Goal: Browse casually

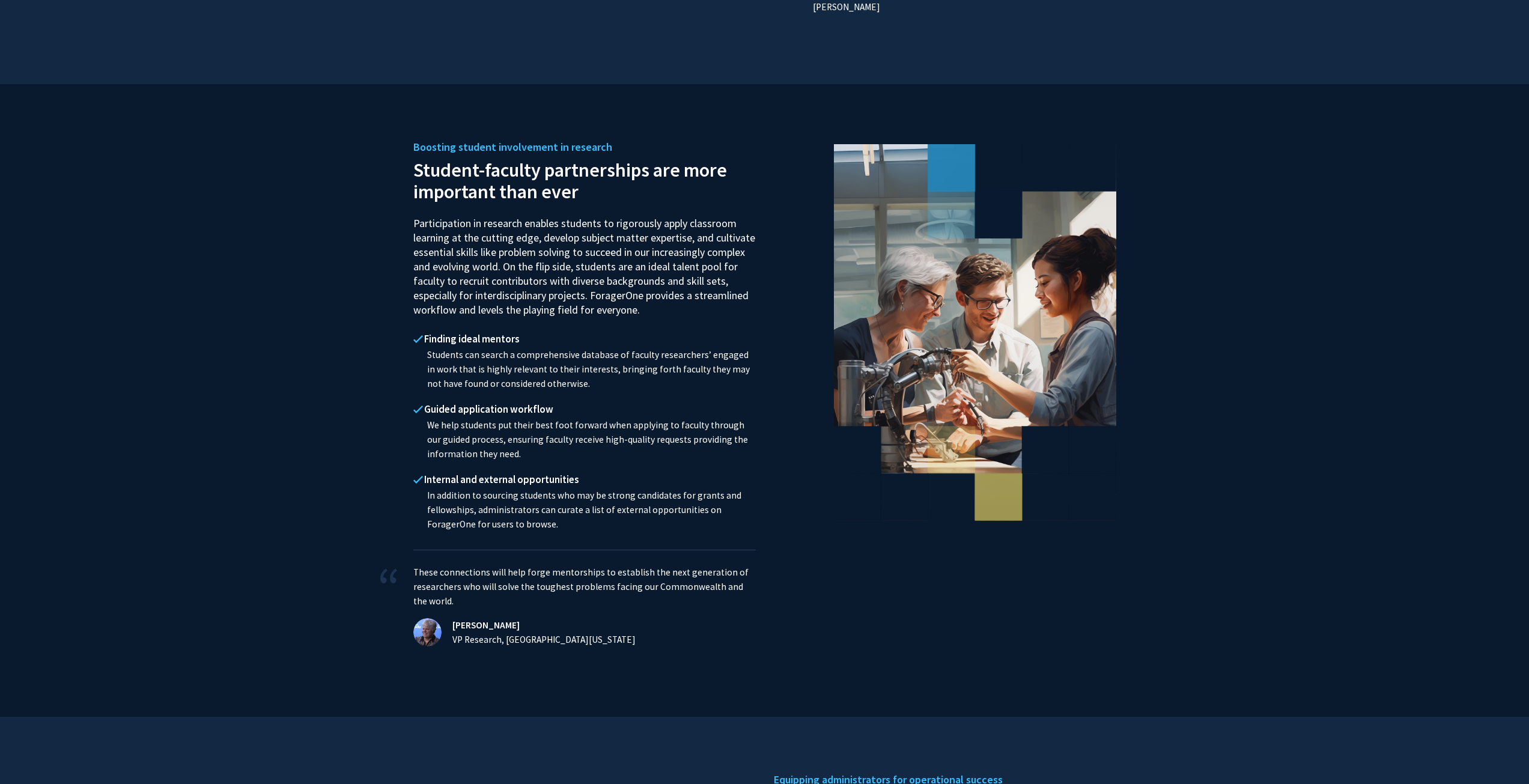
scroll to position [1021, 0]
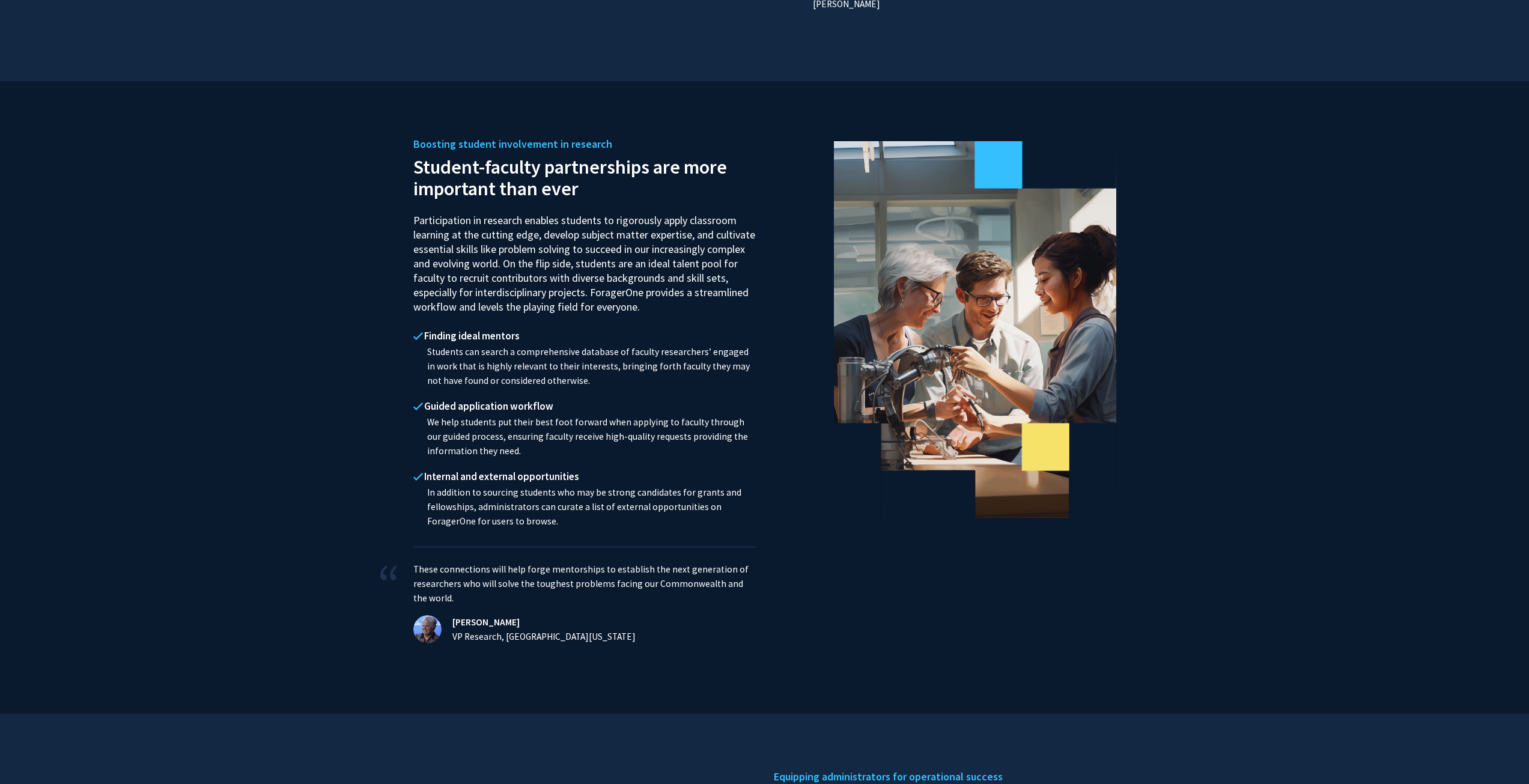
drag, startPoint x: 940, startPoint y: 310, endPoint x: 997, endPoint y: 452, distance: 153.0
click at [1011, 459] on image at bounding box center [995, 342] width 403 height 403
drag, startPoint x: 1134, startPoint y: 600, endPoint x: 771, endPoint y: 208, distance: 534.3
click at [771, 208] on section "Boosting student involvement in research Student-faculty partnerships are more …" at bounding box center [764, 398] width 1529 height 633
drag, startPoint x: 955, startPoint y: 349, endPoint x: 924, endPoint y: 308, distance: 51.4
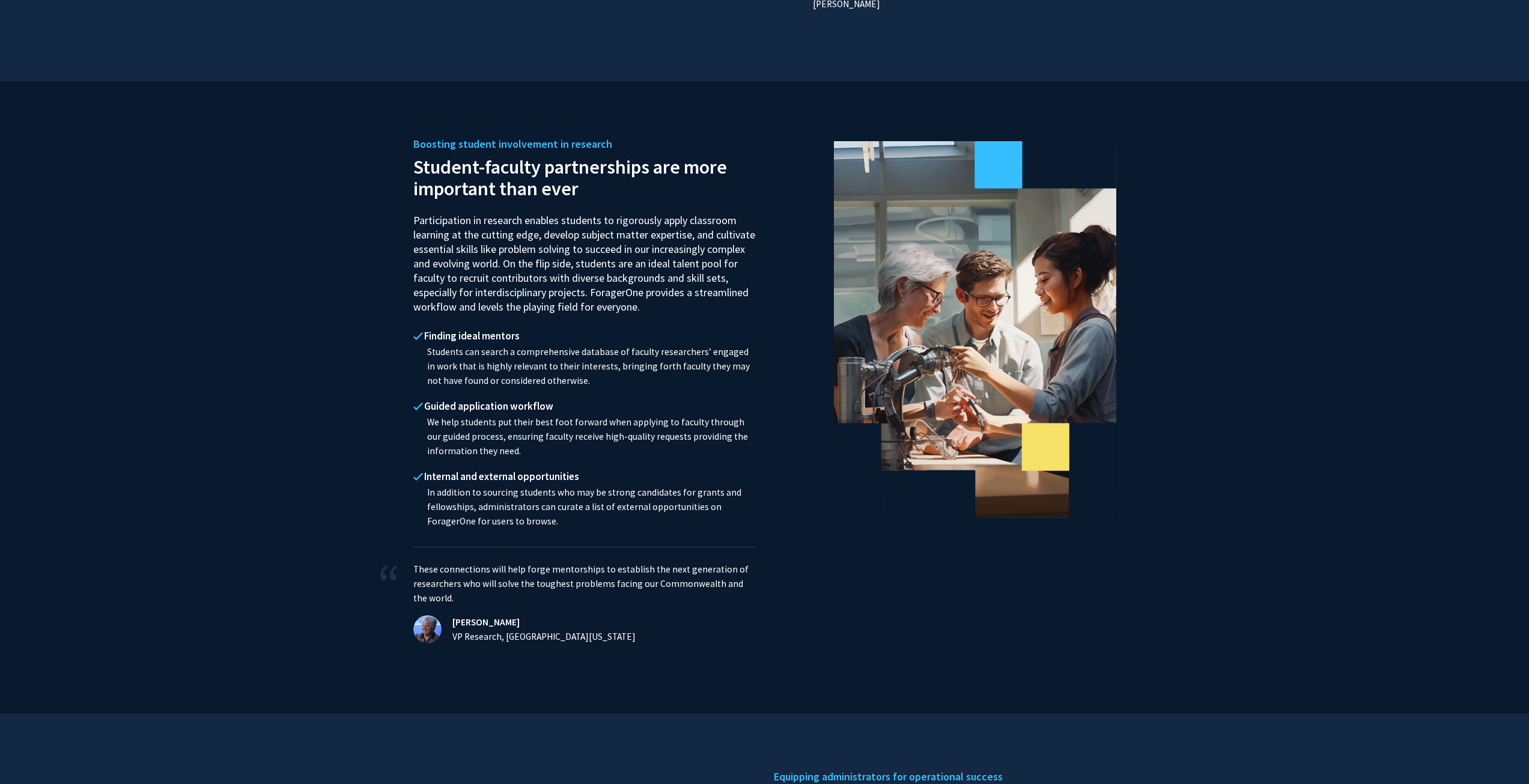
click at [954, 508] on div at bounding box center [945, 397] width 360 height 512
drag, startPoint x: 924, startPoint y: 308, endPoint x: 1201, endPoint y: 624, distance: 420.2
click at [1201, 624] on section "Boosting student involvement in research Student-faculty partnerships are more …" at bounding box center [764, 398] width 1529 height 633
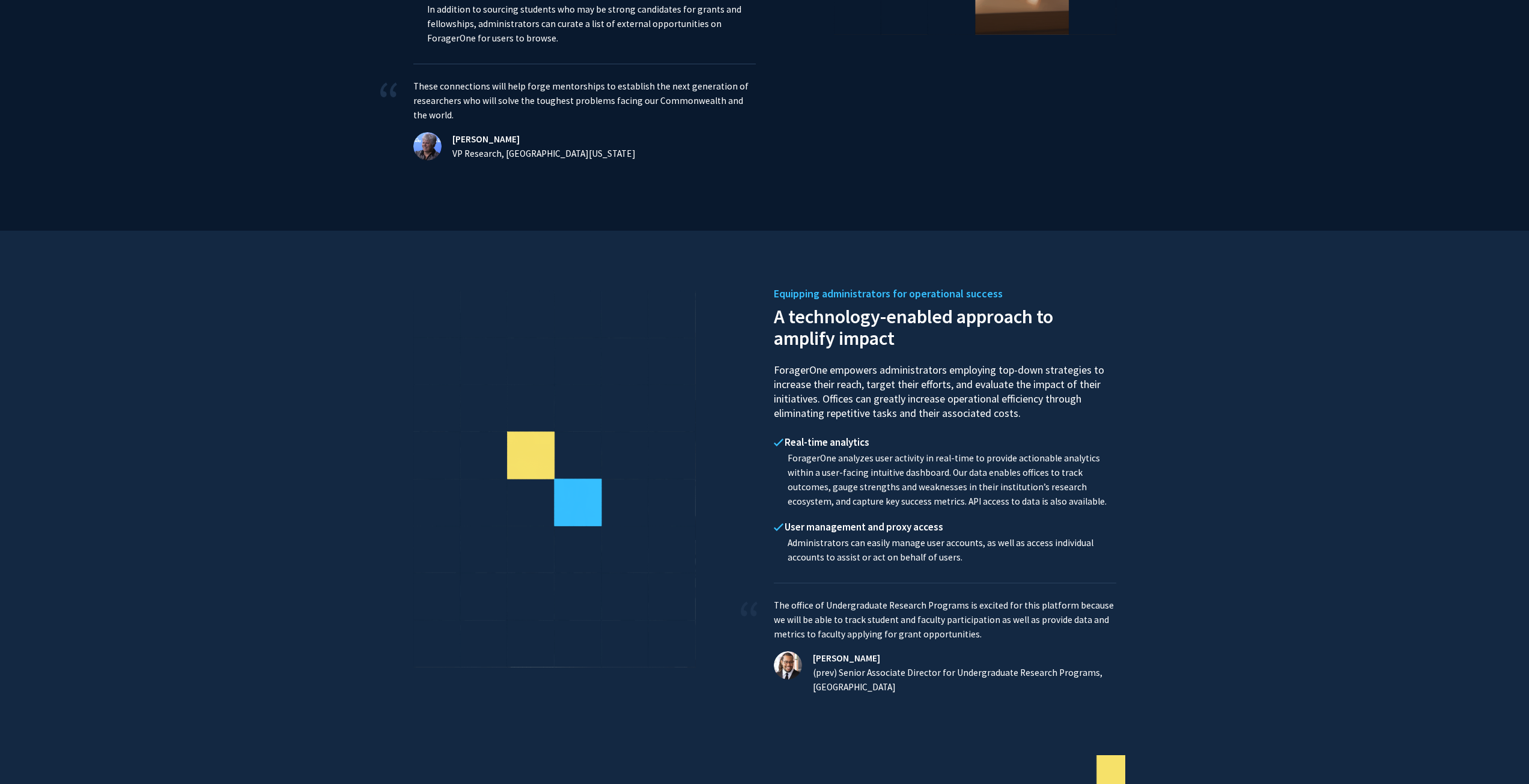
scroll to position [1381, 0]
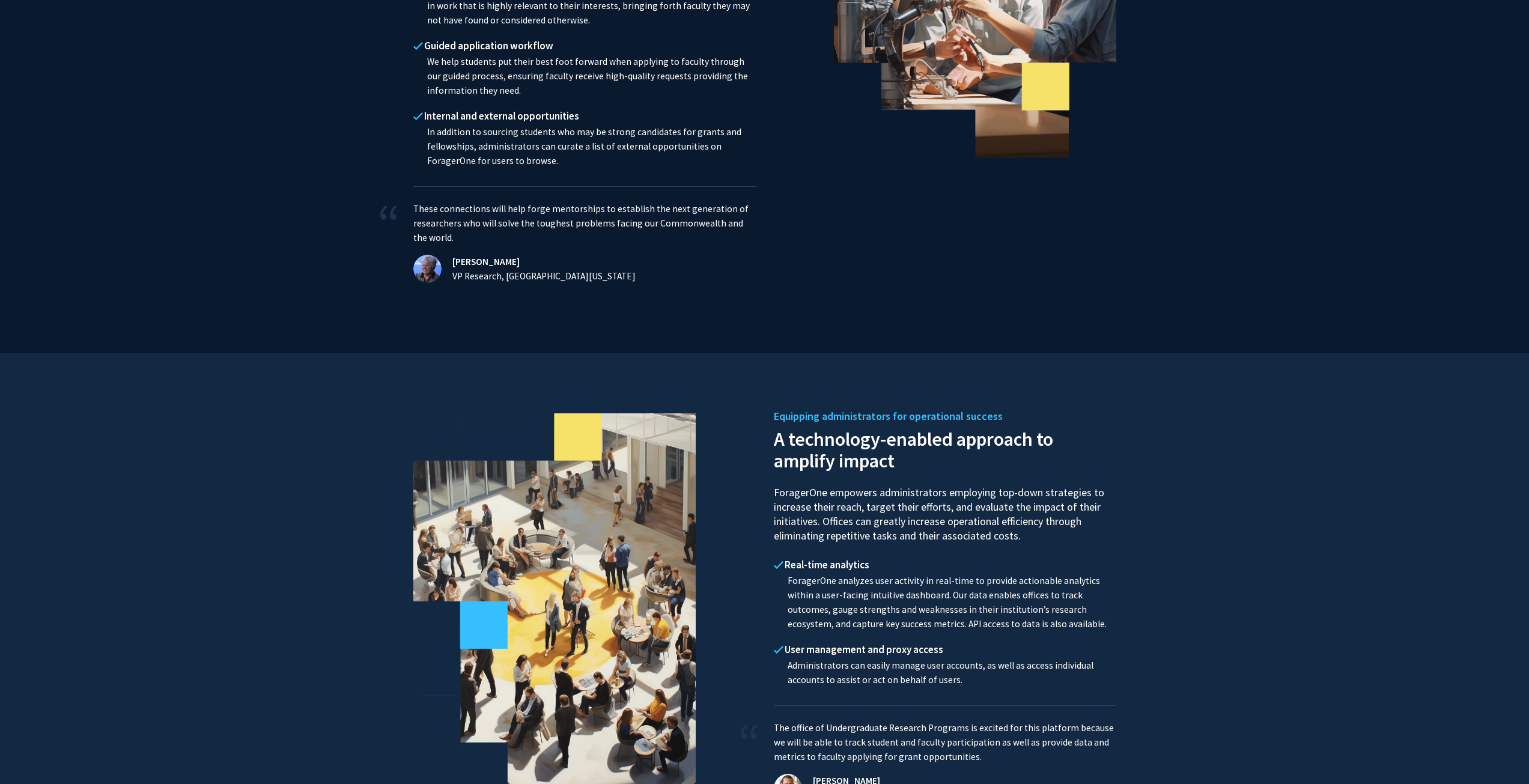
drag, startPoint x: 325, startPoint y: 363, endPoint x: 319, endPoint y: 359, distance: 7.2
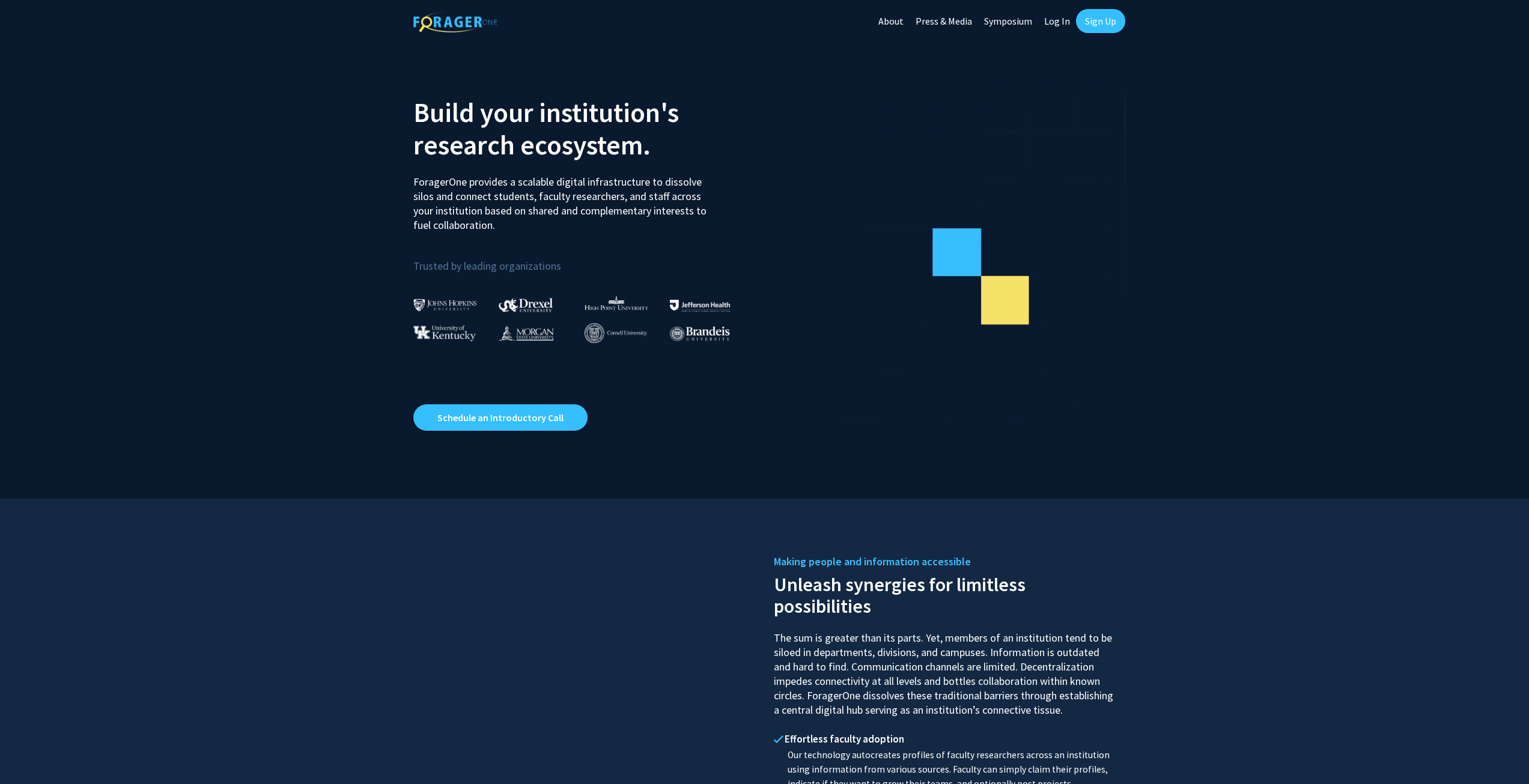
drag, startPoint x: 256, startPoint y: 574, endPoint x: 179, endPoint y: 563, distance: 77.8
drag, startPoint x: 179, startPoint y: 563, endPoint x: 195, endPoint y: 571, distance: 17.9
